Goal: Task Accomplishment & Management: Complete application form

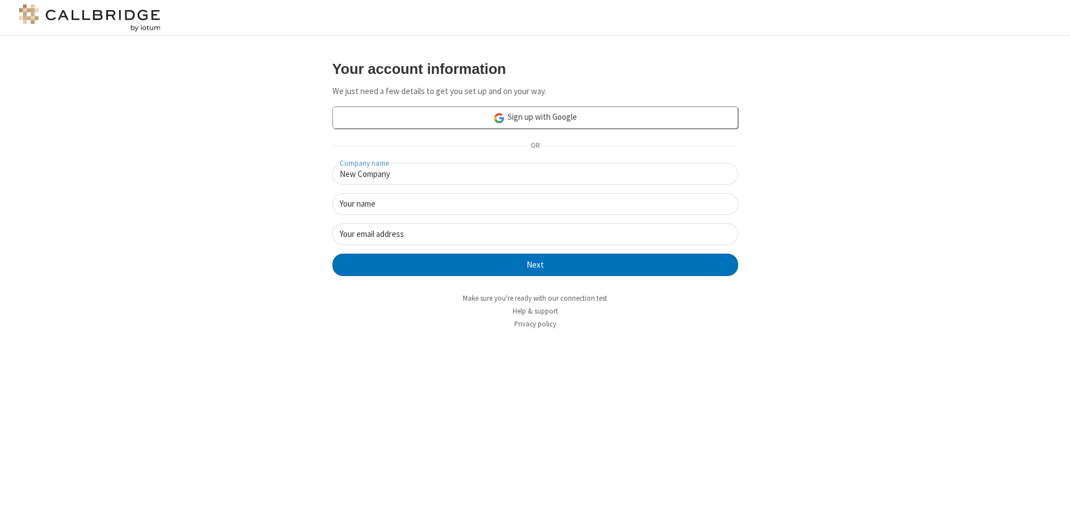
type input "New Company"
type input "New User"
type input "[EMAIL_ADDRESS][DOMAIN_NAME]"
click button "Next" at bounding box center [535, 265] width 406 height 22
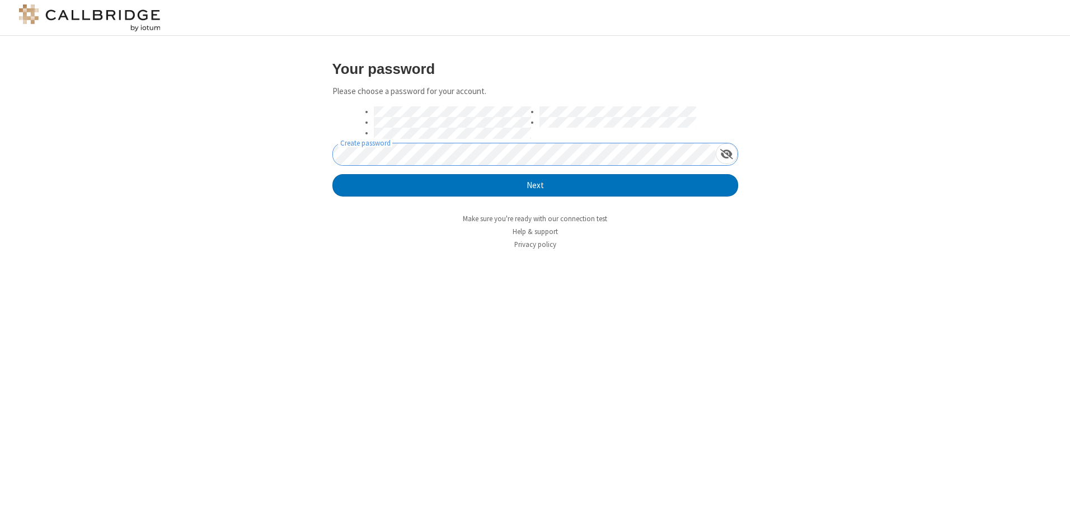
click button "Next" at bounding box center [535, 185] width 406 height 22
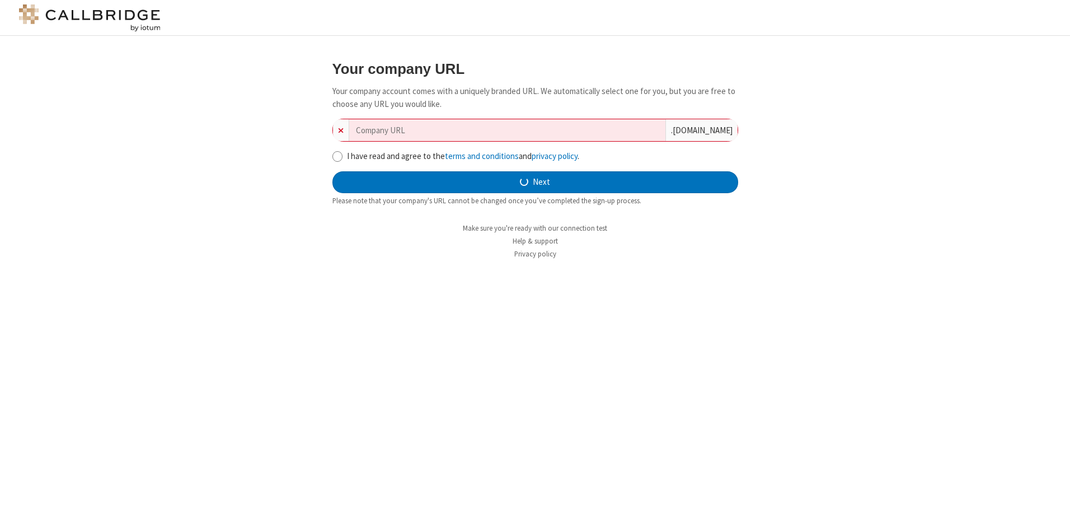
type input "new-company-real-time-2065"
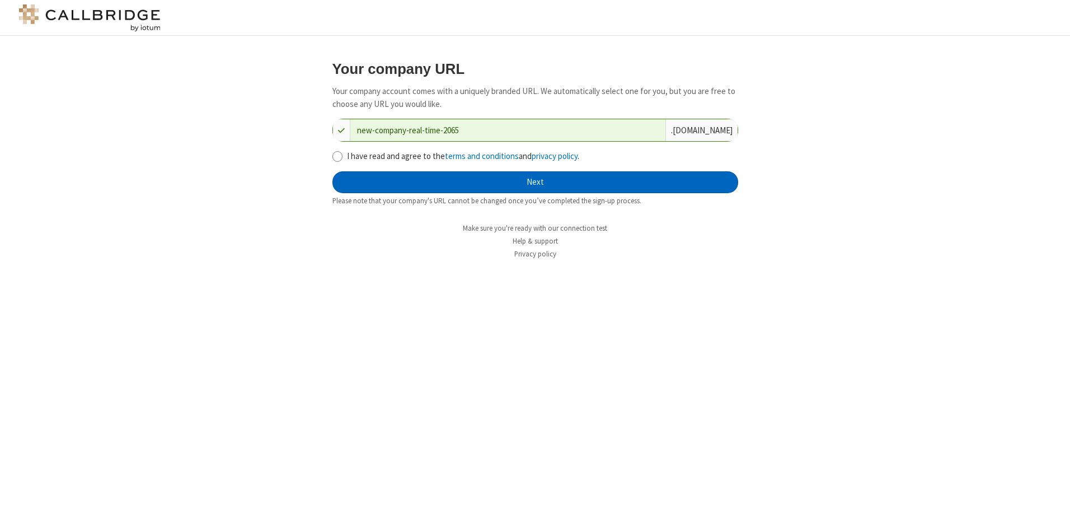
click at [535, 182] on button "Next" at bounding box center [535, 182] width 406 height 22
